Goal: Transaction & Acquisition: Purchase product/service

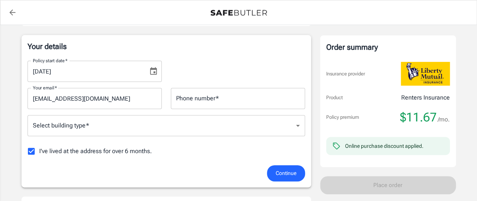
scroll to position [115, 0]
click at [151, 72] on icon "Choose date, selected date is Sep 21, 2025" at bounding box center [153, 70] width 9 height 9
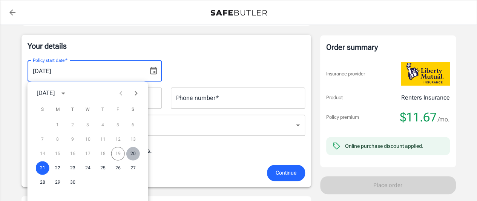
click at [130, 157] on button "20" at bounding box center [133, 154] width 14 height 14
type input "[DATE]"
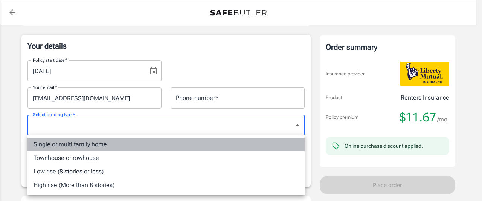
click at [87, 142] on li "Single or multi family home" at bounding box center [166, 145] width 277 height 14
type input "singlefamily"
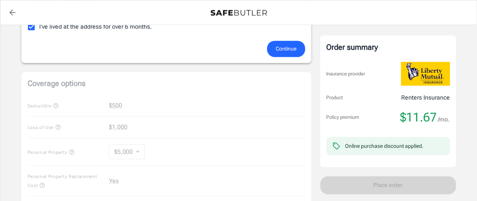
scroll to position [241, 0]
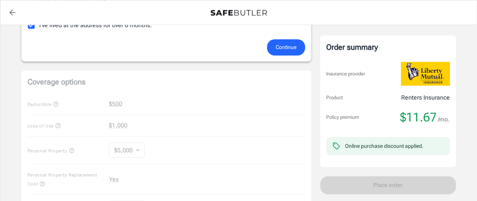
click at [289, 50] on span "Continue" at bounding box center [285, 47] width 21 height 9
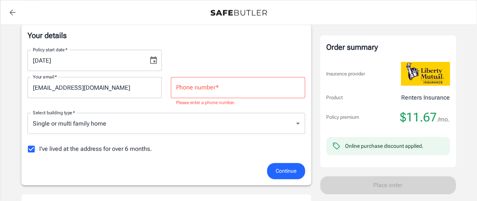
scroll to position [112, 0]
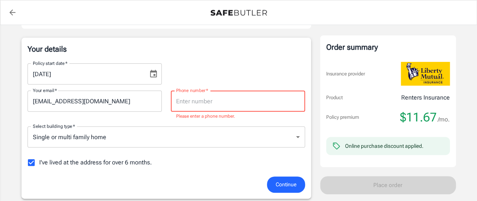
click at [248, 99] on input "Phone number   *" at bounding box center [238, 100] width 134 height 21
type input "3177957838"
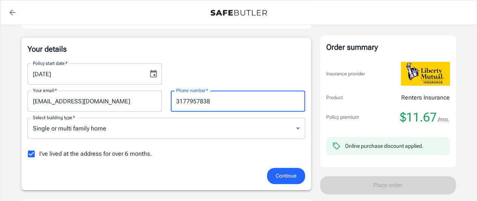
click at [294, 171] on span "Continue" at bounding box center [285, 175] width 21 height 9
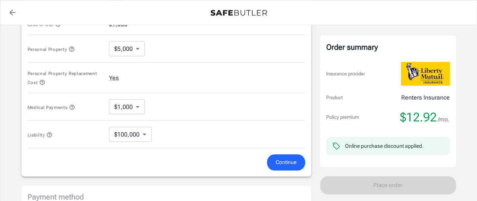
scroll to position [350, 0]
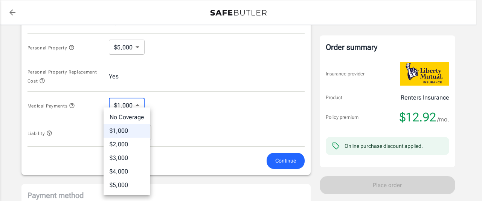
click at [139, 105] on body "Policy premium $ 12.92 /mo Liberty Mutual Renters Insurance 1253 CASSINE PL GRE…" at bounding box center [241, 9] width 482 height 719
click at [140, 185] on li "$5,000" at bounding box center [127, 185] width 47 height 14
type input "5000"
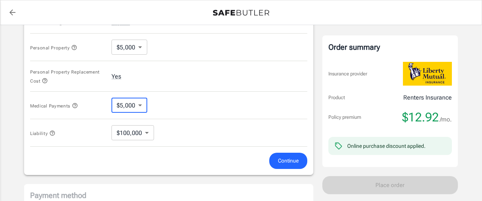
click at [136, 129] on body "Policy premium $ 12.92 /mo Liberty Mutual Renters Insurance 1253 CASSINE PL GRE…" at bounding box center [241, 9] width 482 height 719
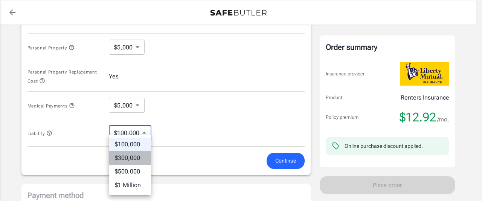
click at [131, 158] on li "$300,000" at bounding box center [130, 158] width 42 height 14
type input "300000"
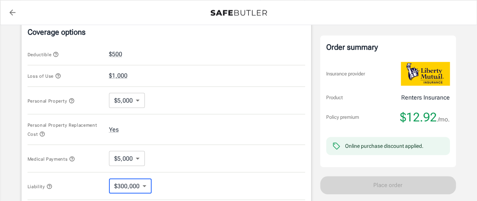
scroll to position [297, 0]
click at [115, 73] on button "$1,000" at bounding box center [118, 76] width 18 height 9
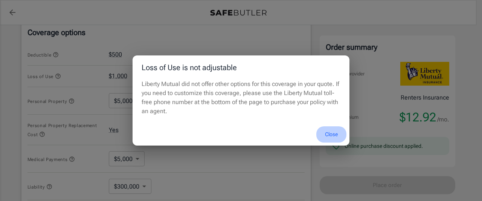
click at [330, 131] on button "Close" at bounding box center [331, 134] width 30 height 16
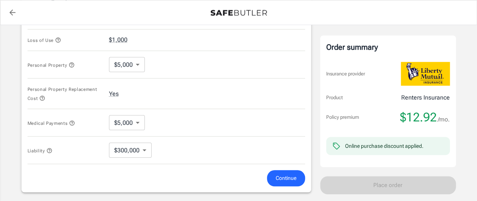
scroll to position [334, 0]
click at [154, 142] on div "Liability $300,000 300000 ​" at bounding box center [166, 150] width 277 height 28
click at [116, 94] on button "Yes" at bounding box center [114, 93] width 10 height 9
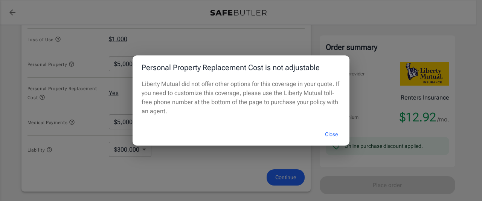
click at [326, 131] on button "Close" at bounding box center [331, 134] width 30 height 16
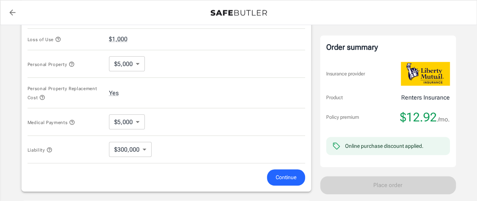
click at [50, 149] on icon "button" at bounding box center [49, 150] width 6 height 6
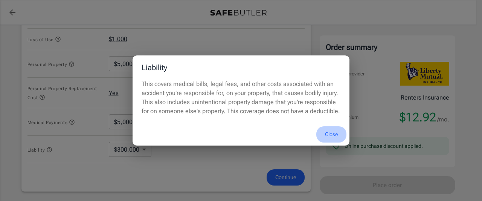
click at [332, 131] on button "Close" at bounding box center [331, 134] width 30 height 16
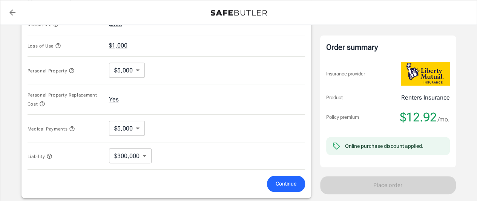
scroll to position [328, 0]
click at [73, 69] on icon "button" at bounding box center [72, 70] width 6 height 6
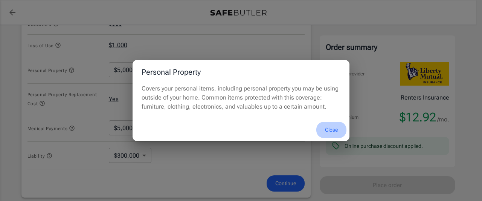
click at [332, 128] on button "Close" at bounding box center [331, 130] width 30 height 16
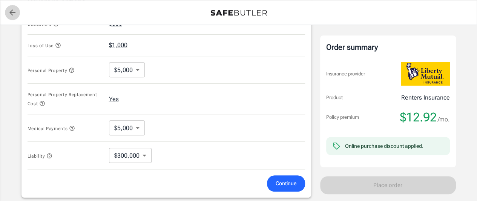
click at [11, 11] on icon "back to quotes" at bounding box center [12, 12] width 6 height 6
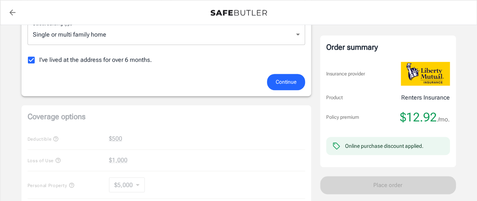
scroll to position [206, 0]
click at [284, 83] on span "Continue" at bounding box center [285, 82] width 21 height 9
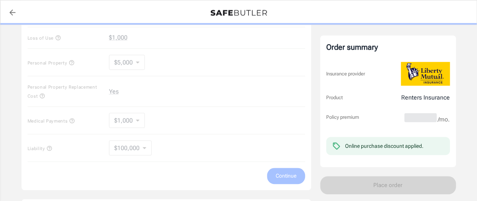
scroll to position [320, 0]
